Goal: Task Accomplishment & Management: Use online tool/utility

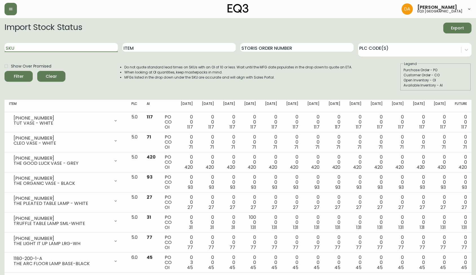
click at [74, 48] on input "SKU" at bounding box center [61, 47] width 113 height 9
paste input "[PHONE_NUMBER]"
type input "[PHONE_NUMBER]"
click at [5, 71] on button "Filter" at bounding box center [19, 76] width 28 height 11
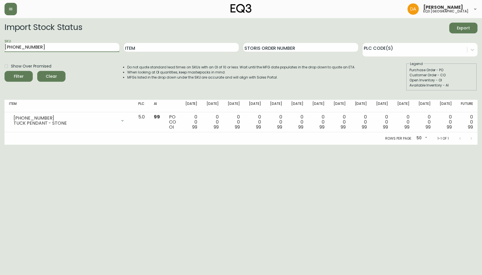
drag, startPoint x: 39, startPoint y: 45, endPoint x: -5, endPoint y: 55, distance: 45.0
click at [0, 55] on html "[PERSON_NAME] eq3 calgary Import Stock Status Export SKU [PHONE_NUMBER] Item St…" at bounding box center [241, 72] width 482 height 144
click at [284, 144] on html "[PERSON_NAME] eq3 calgary Import Stock Status Export SKU Item Storis Order Numb…" at bounding box center [241, 72] width 482 height 144
click at [375, 144] on html "[PERSON_NAME] eq3 calgary Import Stock Status Export SKU Item Storis Order Numb…" at bounding box center [241, 72] width 482 height 144
